Goal: Transaction & Acquisition: Purchase product/service

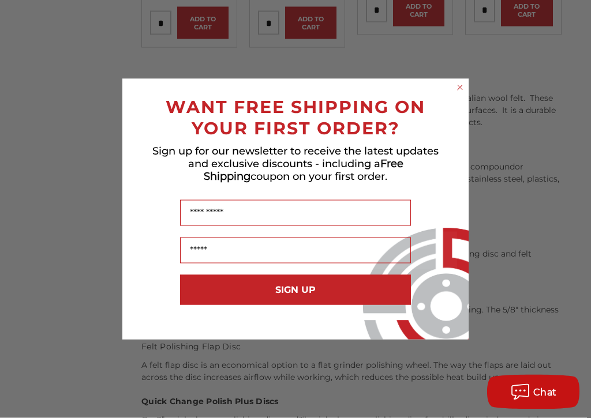
scroll to position [450, 0]
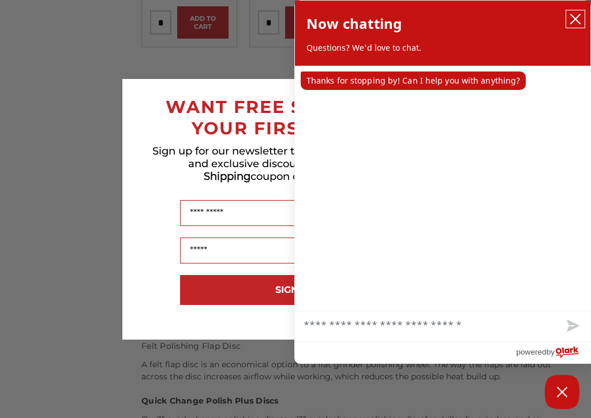
click at [575, 18] on icon "close chatbox" at bounding box center [575, 18] width 9 height 9
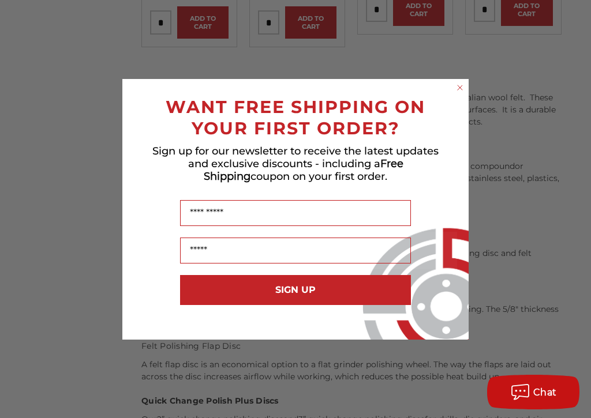
click at [452, 91] on div "WANT FREE SHIPPING ON YOUR FIRST ORDER?" at bounding box center [295, 115] width 323 height 48
click at [459, 96] on form "WANT FREE SHIPPING ON YOUR FIRST ORDER? Sign up for our newsletter to receive t…" at bounding box center [295, 209] width 346 height 261
click at [469, 83] on div "Close dialog WANT FREE SHIPPING ON YOUR FIRST ORDER? Sign up for our newsletter…" at bounding box center [295, 209] width 369 height 261
click at [464, 84] on circle "Close dialog" at bounding box center [460, 87] width 11 height 11
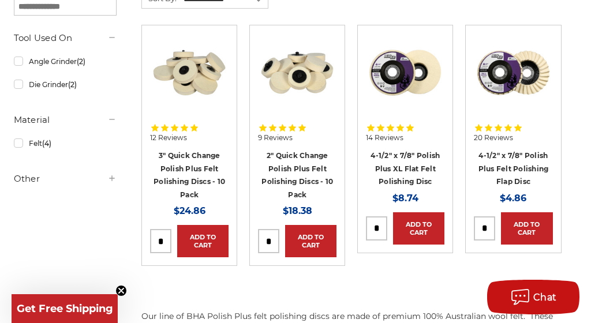
scroll to position [227, 0]
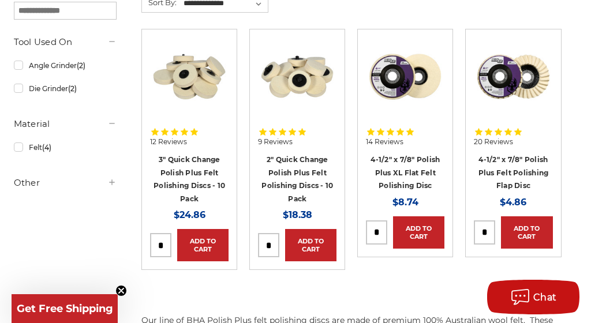
click at [541, 238] on link "Add to Cart" at bounding box center [526, 232] width 51 height 32
click at [522, 239] on link "Added to Cart" at bounding box center [526, 232] width 51 height 32
click at [530, 235] on link "Added to Cart" at bounding box center [526, 232] width 51 height 32
click at [538, 223] on link "Added to Cart" at bounding box center [526, 232] width 51 height 32
click at [537, 223] on link "Added to Cart" at bounding box center [526, 232] width 51 height 32
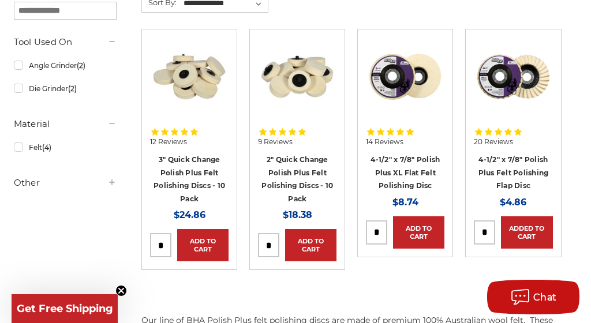
click at [526, 169] on link "4-1/2" x 7/8" Polish Plus Felt Polishing Flap Disc" at bounding box center [513, 172] width 70 height 35
click at [505, 89] on img at bounding box center [513, 77] width 78 height 78
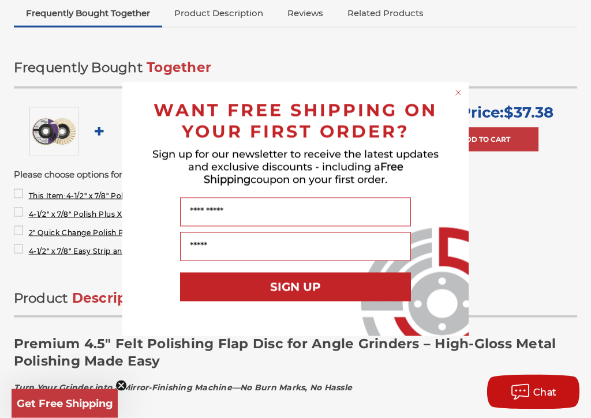
scroll to position [415, 0]
